Goal: Transaction & Acquisition: Purchase product/service

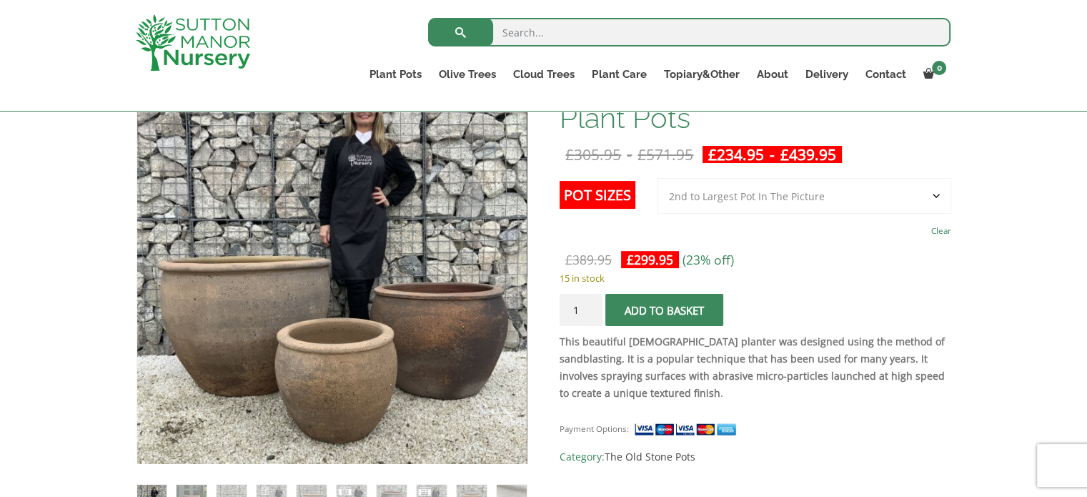
click at [595, 194] on label "Pot Sizes" at bounding box center [598, 195] width 76 height 28
click at [657, 194] on select "Choose an option 3rd to Largest Pot In The Picture 2nd to Largest Pot In The Pi…" at bounding box center [804, 196] width 294 height 36
click at [595, 194] on label "Pot Sizes" at bounding box center [598, 195] width 76 height 28
click at [657, 194] on select "Choose an option 3rd to Largest Pot In The Picture 2nd to Largest Pot In The Pi…" at bounding box center [804, 196] width 294 height 36
click at [717, 197] on select "Choose an option 3rd to Largest Pot In The Picture 2nd to Largest Pot In The Pi…" at bounding box center [804, 196] width 294 height 36
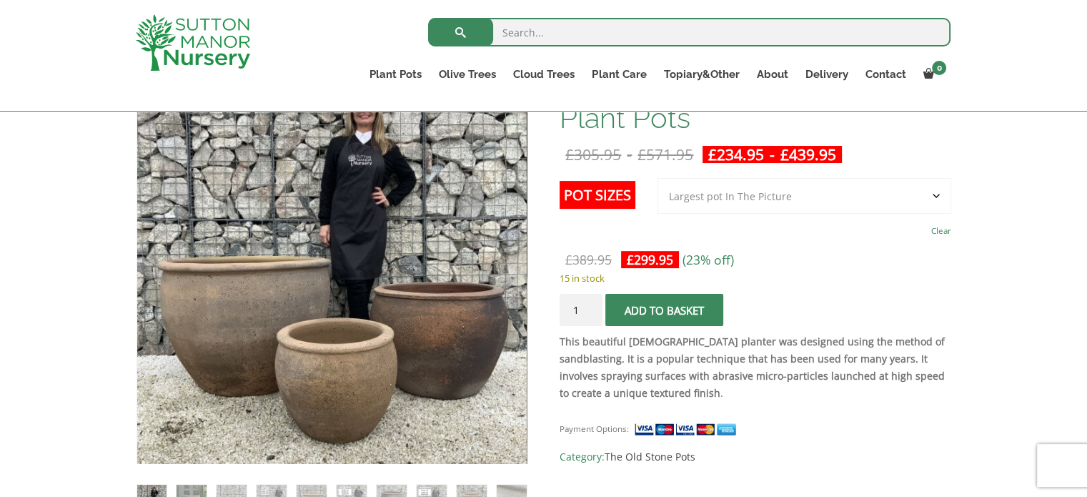
click at [658, 178] on select "Choose an option 3rd to Largest Pot In The Picture 2nd to Largest Pot In The Pi…" at bounding box center [804, 196] width 294 height 36
click at [731, 194] on select "Choose an option 3rd to Largest Pot In The Picture 2nd to Largest Pot In The Pi…" at bounding box center [804, 196] width 294 height 36
click at [658, 178] on select "Choose an option 3rd to Largest Pot In The Picture 2nd to Largest Pot In The Pi…" at bounding box center [804, 196] width 294 height 36
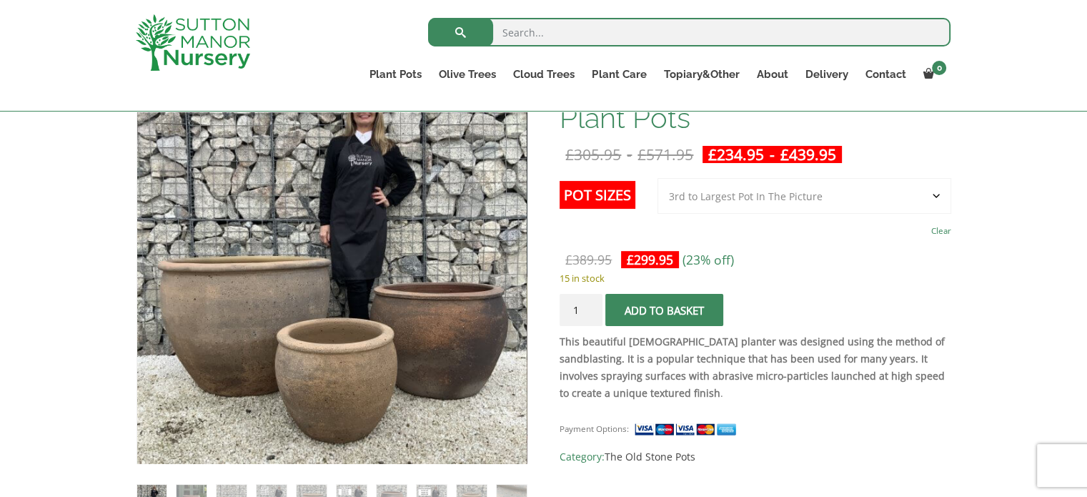
select select "3rd to Largest Pot In The Picture"
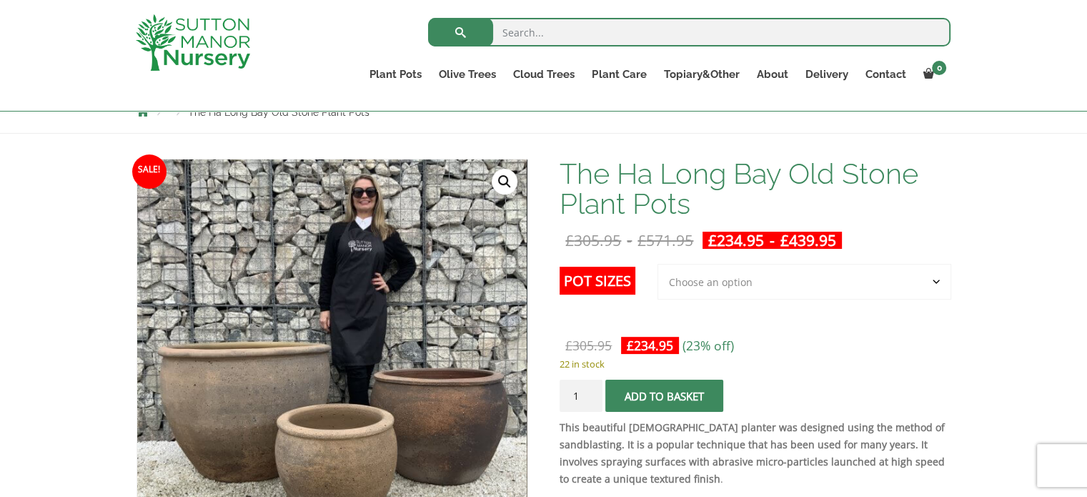
scroll to position [143, 0]
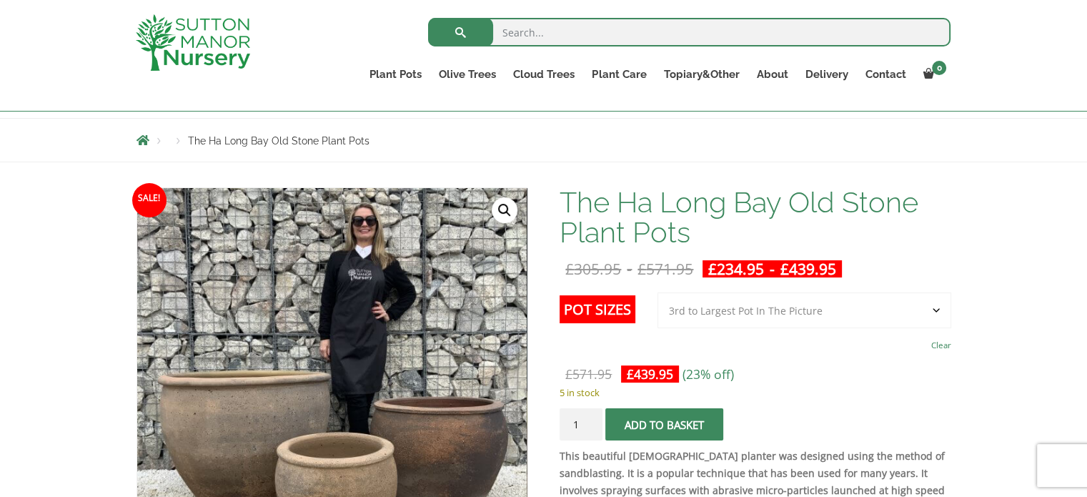
select select "3rd to Largest Pot In The Picture"
select select
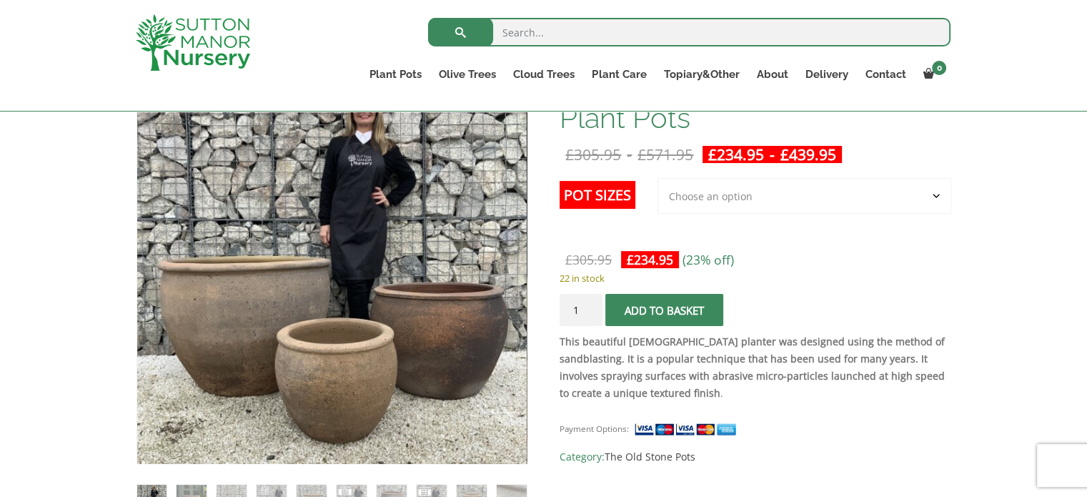
scroll to position [229, 0]
